Goal: Task Accomplishment & Management: Manage account settings

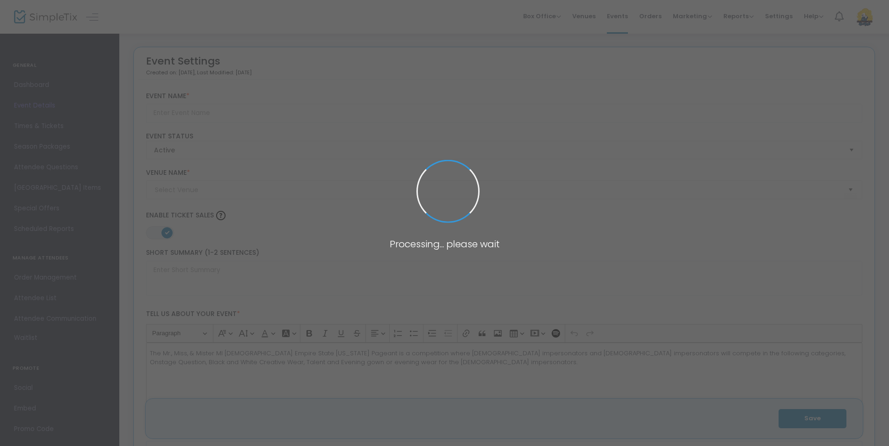
type input "Mr., Miss, & Mister MI [DEMOGRAPHIC_DATA] Empire State [US_STATE] Pageant"
type textarea "The Mr., Miss, & Mister MI [DEMOGRAPHIC_DATA] Empire State [US_STATE] Pageant i…"
type input "Buy Tickets"
checkbox input "true"
type input "Tri-Cities Opera"
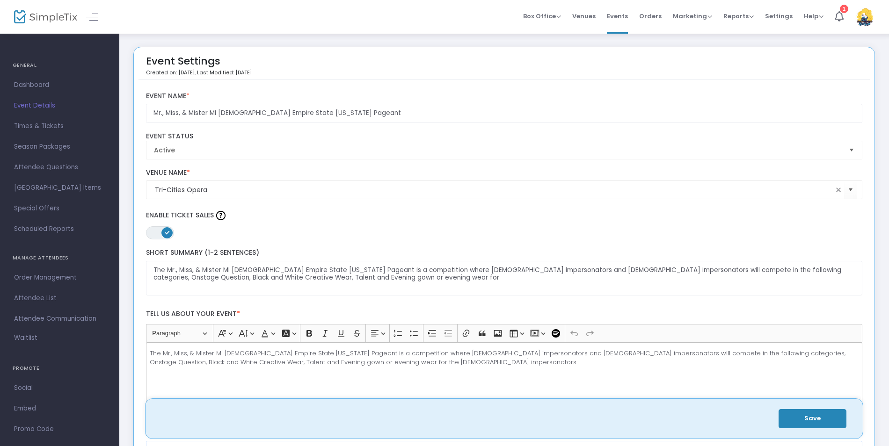
click at [42, 259] on h4 "MANAGE ATTENDEES" at bounding box center [60, 258] width 94 height 19
click at [818, 424] on button "Save" at bounding box center [812, 418] width 68 height 19
click at [30, 81] on span "Dashboard" at bounding box center [59, 85] width 91 height 12
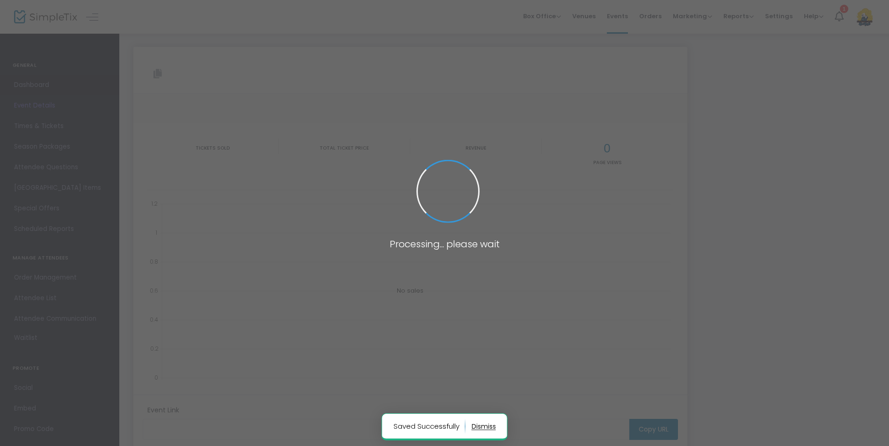
type input "[URL][DOMAIN_NAME][DEMOGRAPHIC_DATA][US_STATE]"
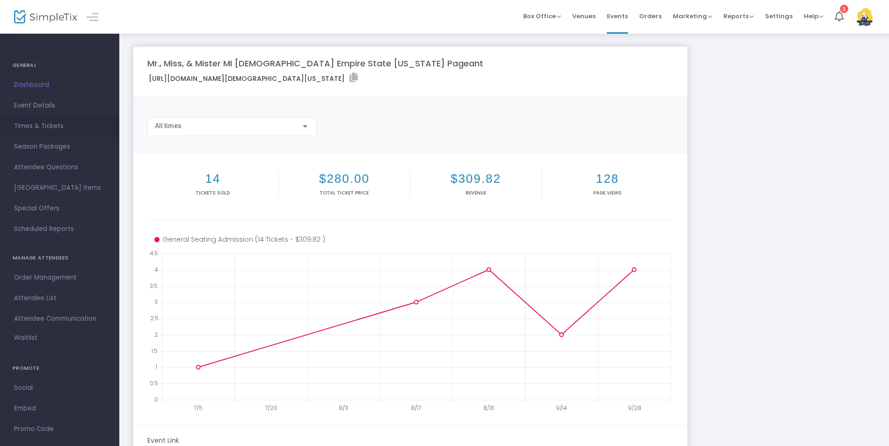
click at [40, 124] on span "Times & Tickets" at bounding box center [59, 126] width 91 height 12
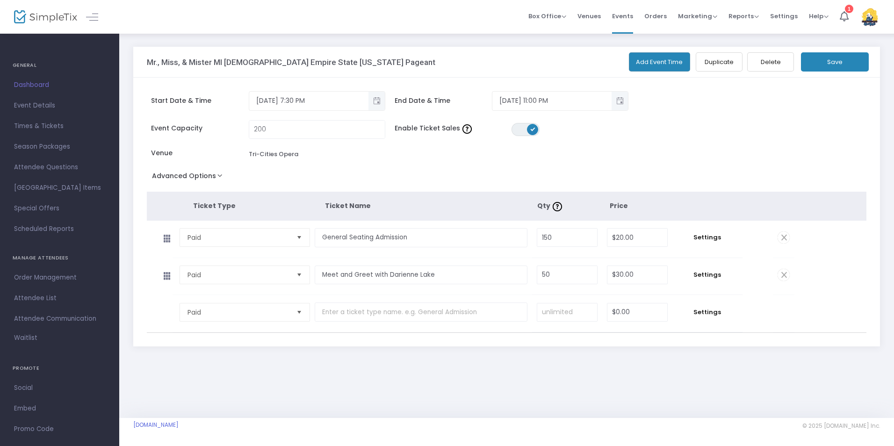
click at [785, 273] on span at bounding box center [784, 275] width 12 height 12
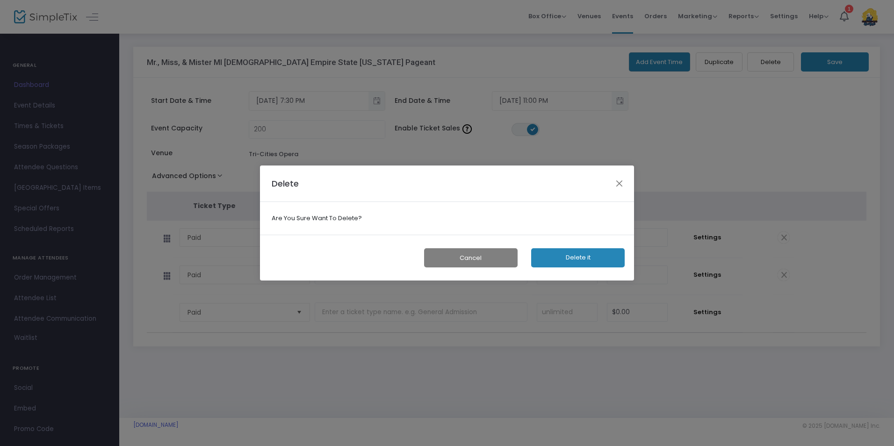
click at [562, 261] on button "Delete it" at bounding box center [578, 257] width 94 height 19
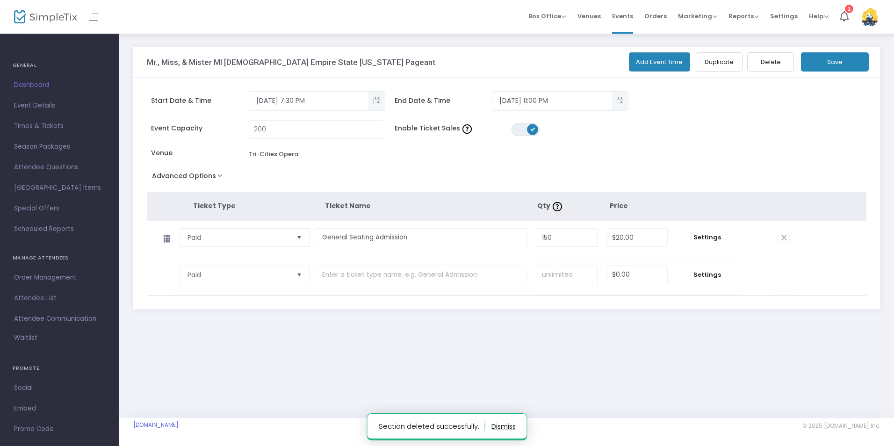
click at [501, 380] on div "Mr., Miss, & Mister MI [DEMOGRAPHIC_DATA] Empire State [US_STATE] Pageant Add E…" at bounding box center [506, 225] width 775 height 385
click at [854, 63] on button "Save" at bounding box center [835, 61] width 68 height 19
click at [140, 313] on div "Mr., Miss, & Mister MI [DEMOGRAPHIC_DATA] Empire State [US_STATE] Pageant Add E…" at bounding box center [507, 185] width 756 height 276
click at [21, 259] on h4 "MANAGE ATTENDEES" at bounding box center [60, 258] width 94 height 19
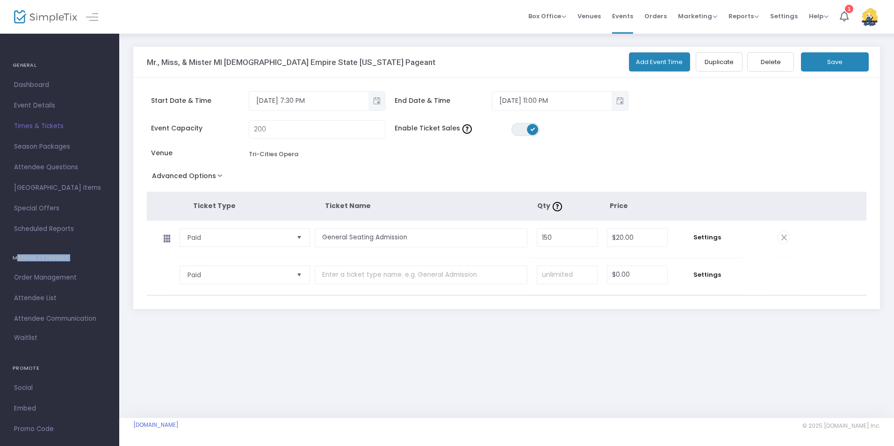
click at [21, 259] on h4 "MANAGE ATTENDEES" at bounding box center [60, 258] width 94 height 19
drag, startPoint x: 21, startPoint y: 259, endPoint x: 101, endPoint y: 291, distance: 85.8
click at [109, 293] on link "Attendee List" at bounding box center [59, 298] width 119 height 21
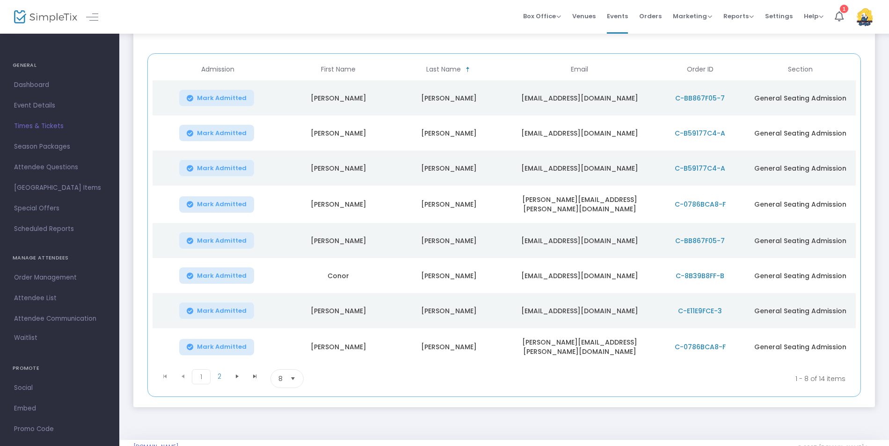
scroll to position [116, 0]
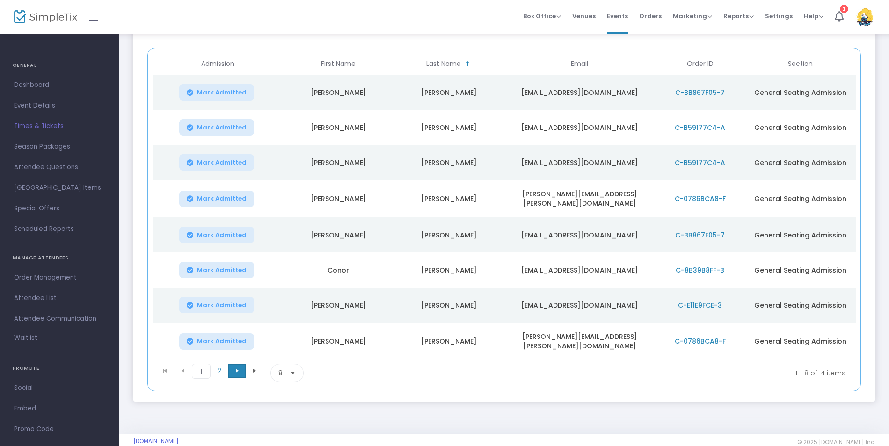
click at [235, 368] on span "Go to the next page" at bounding box center [236, 370] width 7 height 7
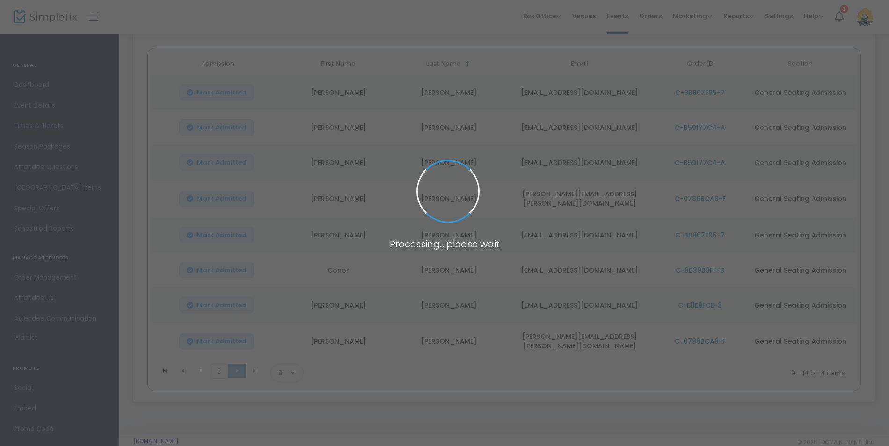
scroll to position [58, 0]
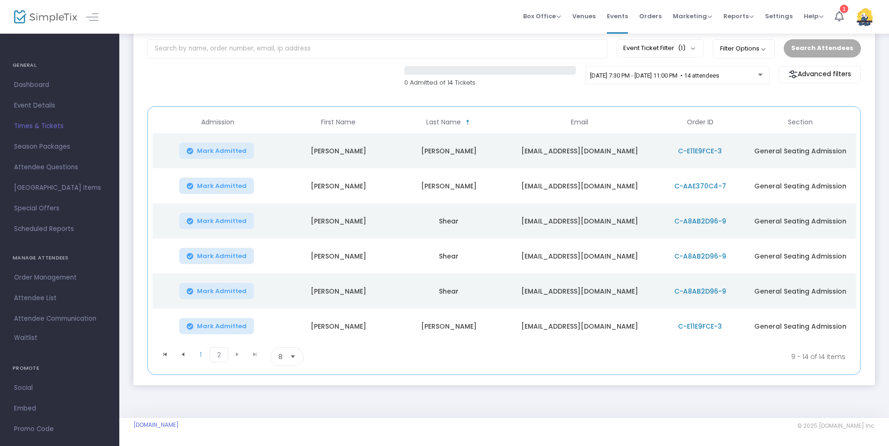
click at [239, 354] on kendo-pager-next-buttons at bounding box center [246, 357] width 36 height 19
